Goal: Navigation & Orientation: Find specific page/section

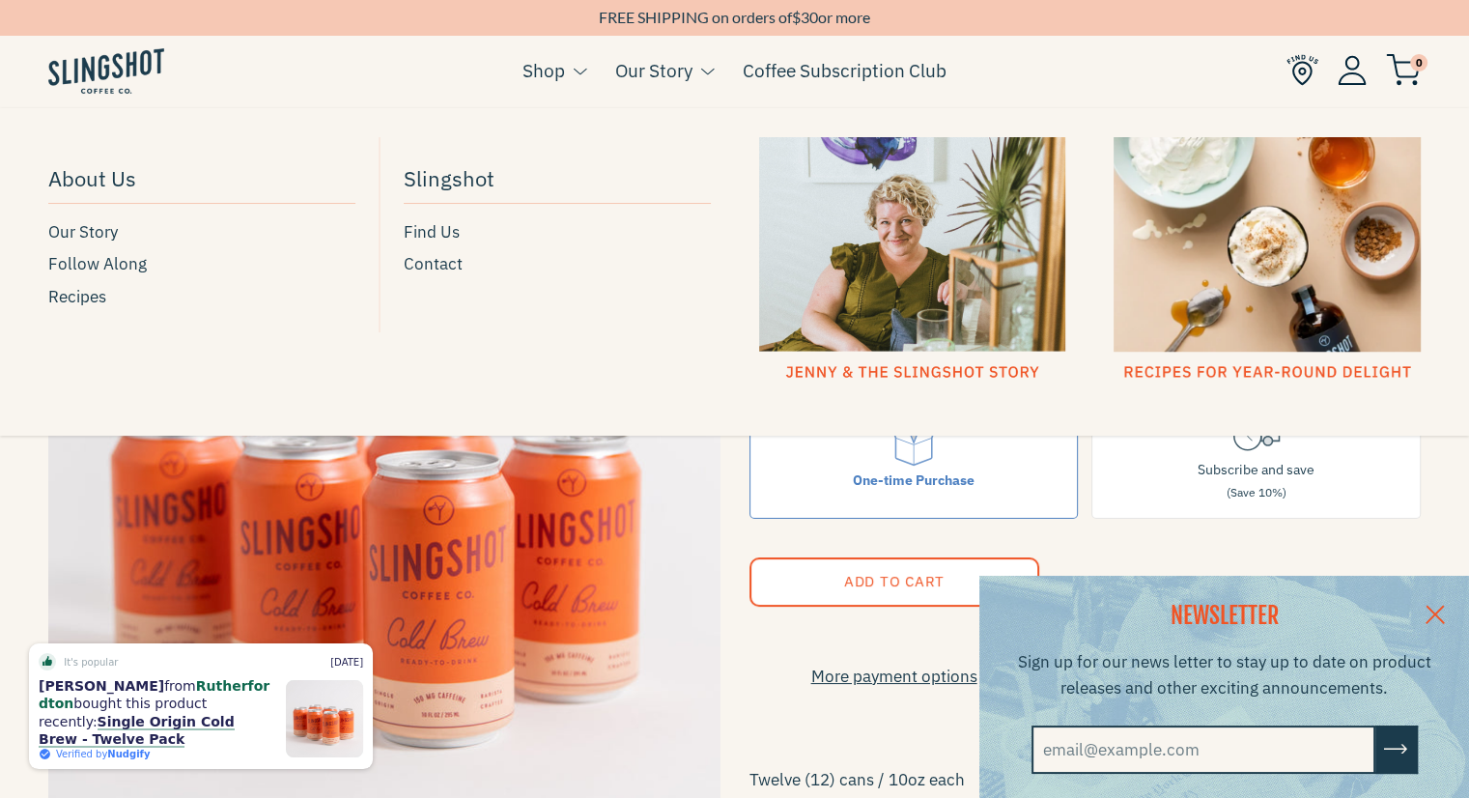
click at [931, 249] on div at bounding box center [912, 259] width 307 height 245
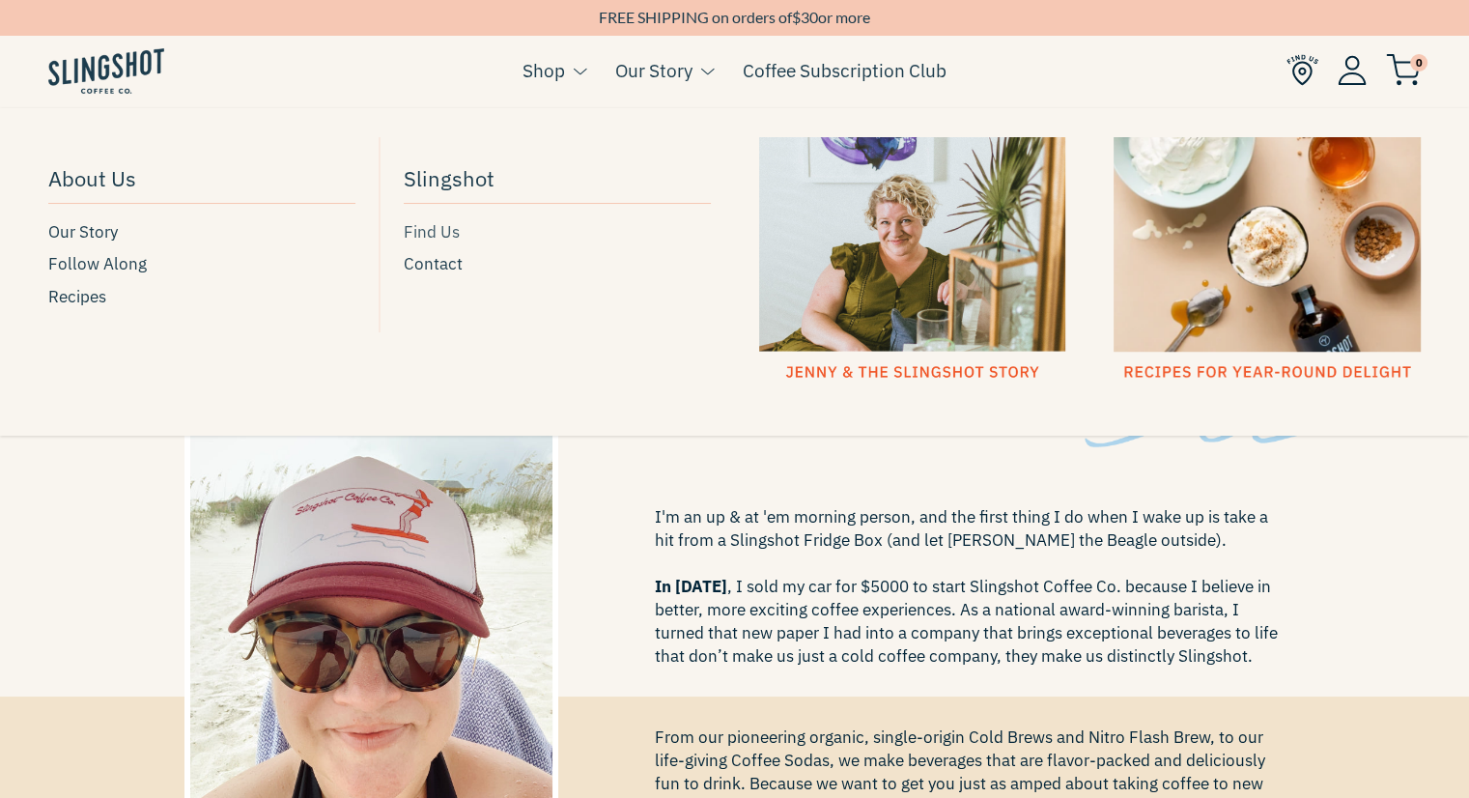
click at [415, 237] on span "Find Us" at bounding box center [432, 232] width 56 height 26
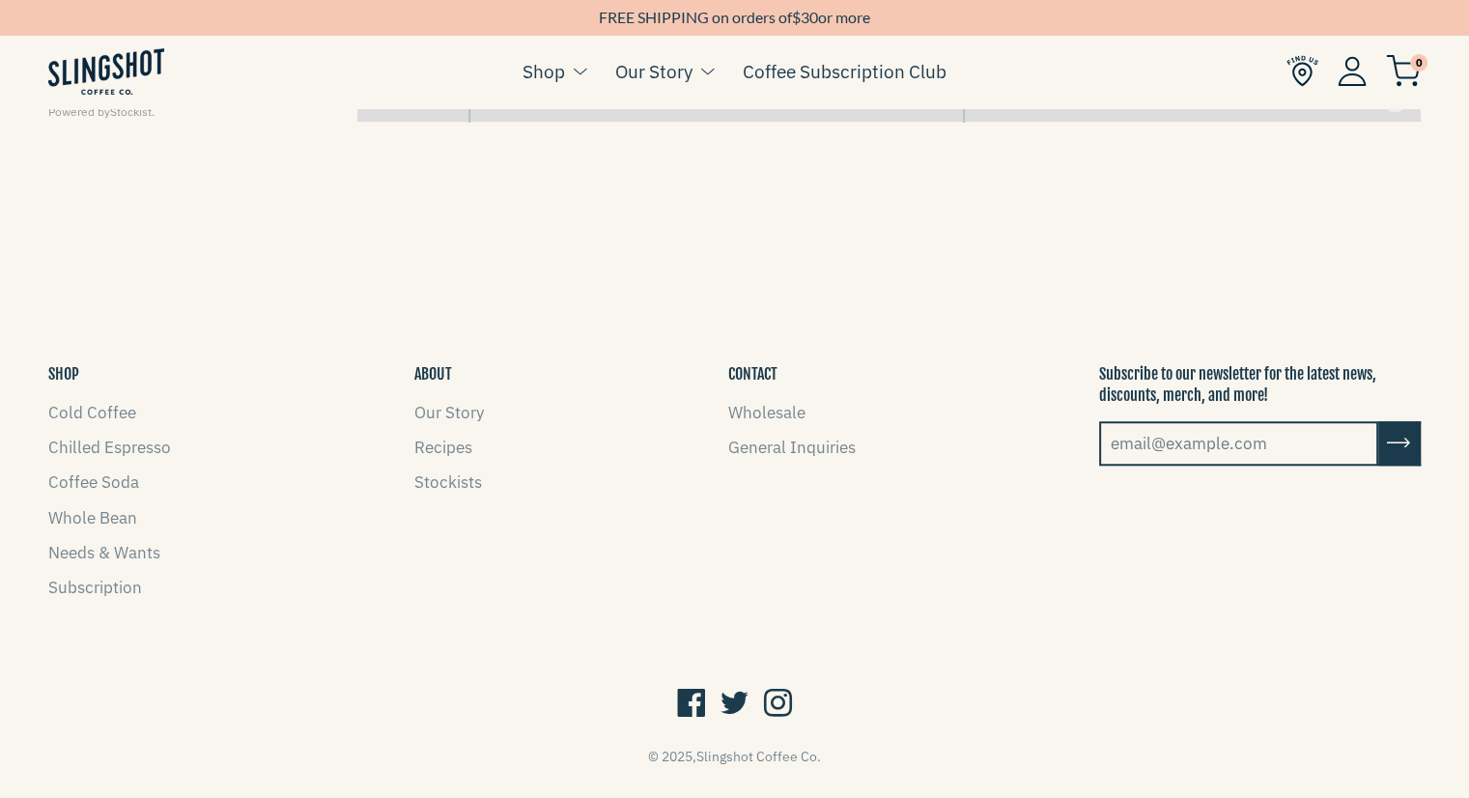
scroll to position [1557, 0]
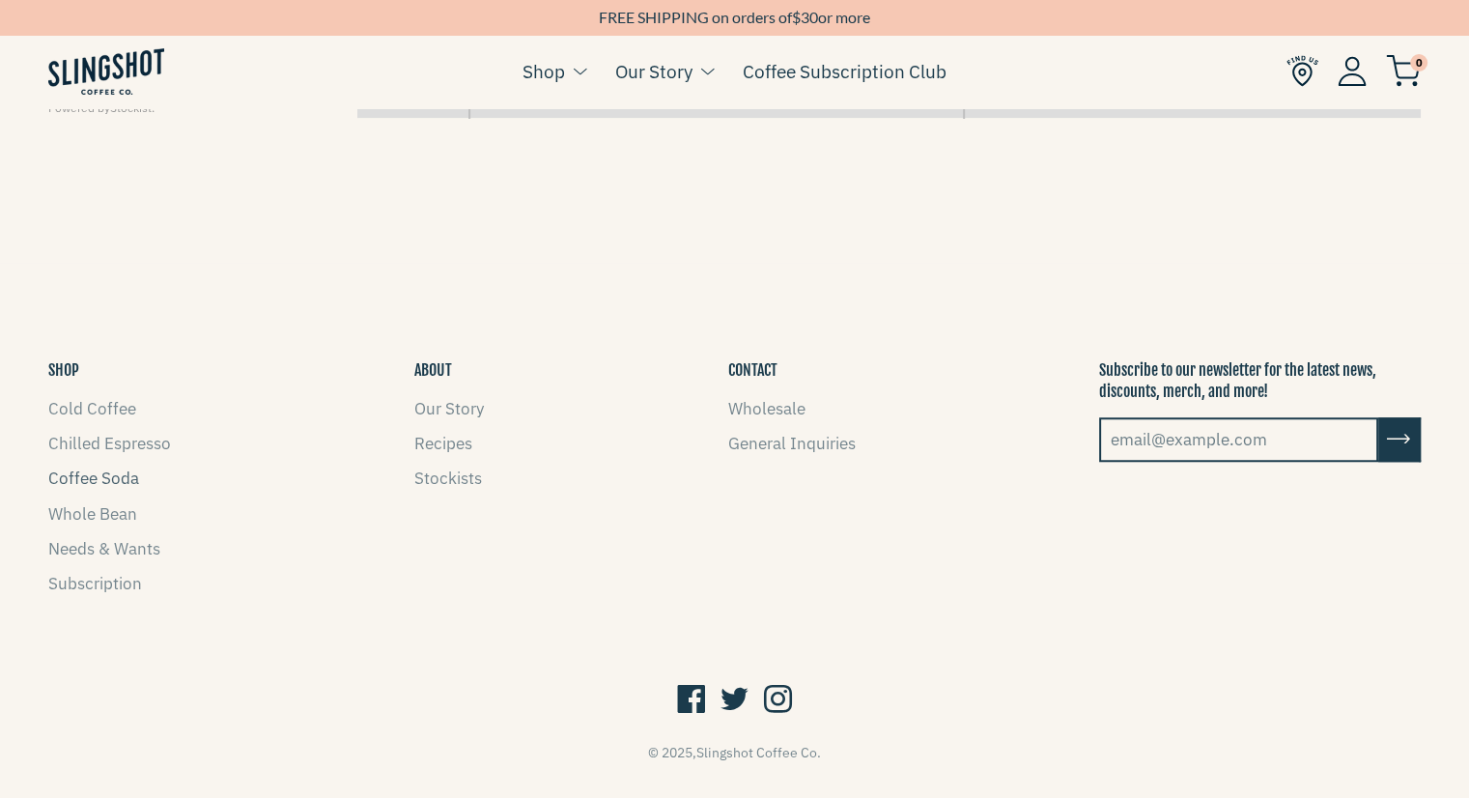
click at [104, 472] on link "Coffee Soda" at bounding box center [93, 477] width 91 height 21
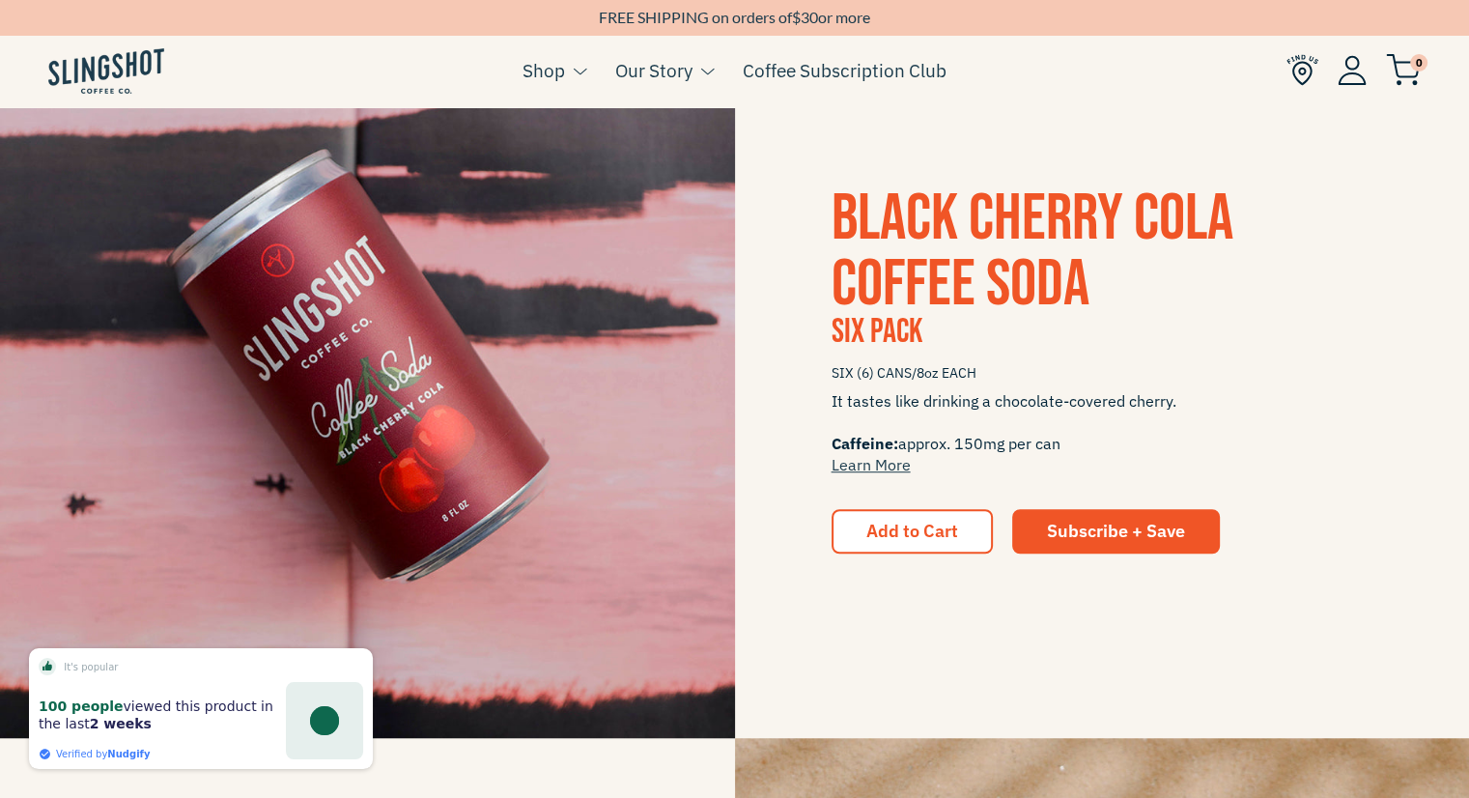
scroll to position [1198, 0]
